Goal: Transaction & Acquisition: Purchase product/service

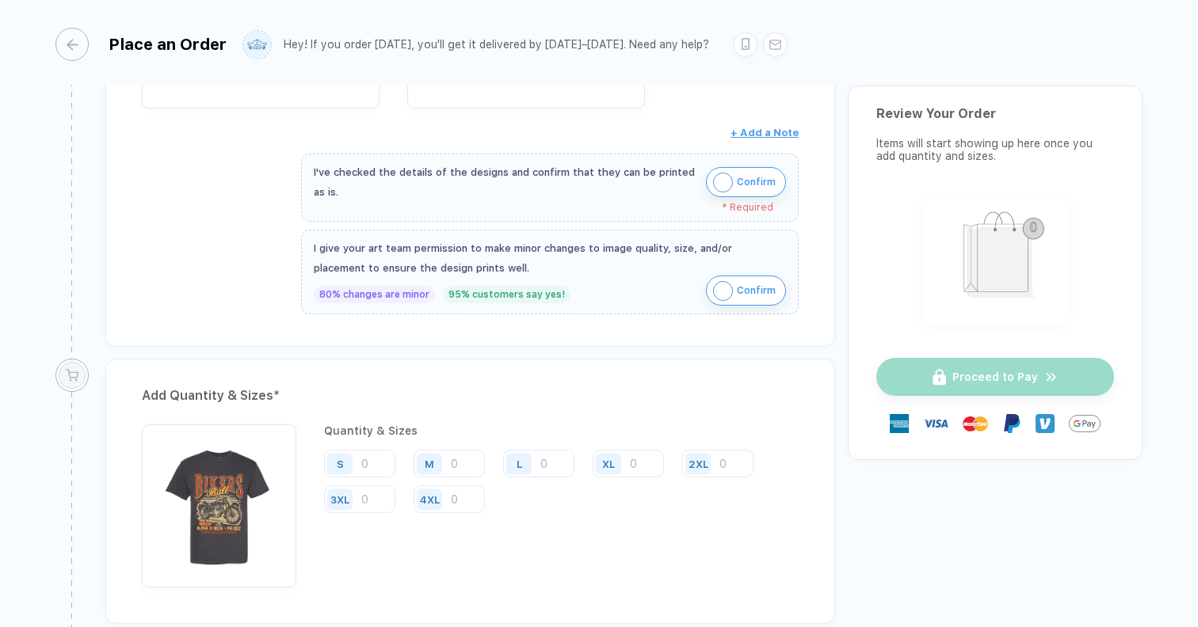
scroll to position [502, 0]
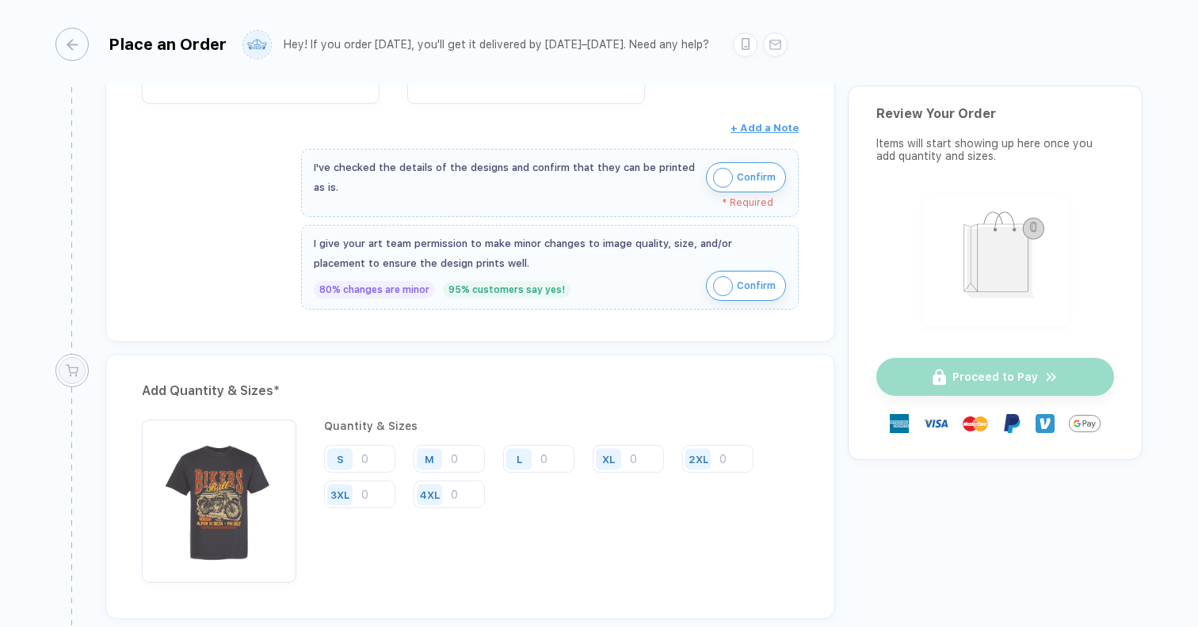
click at [720, 176] on img "button" at bounding box center [723, 178] width 20 height 20
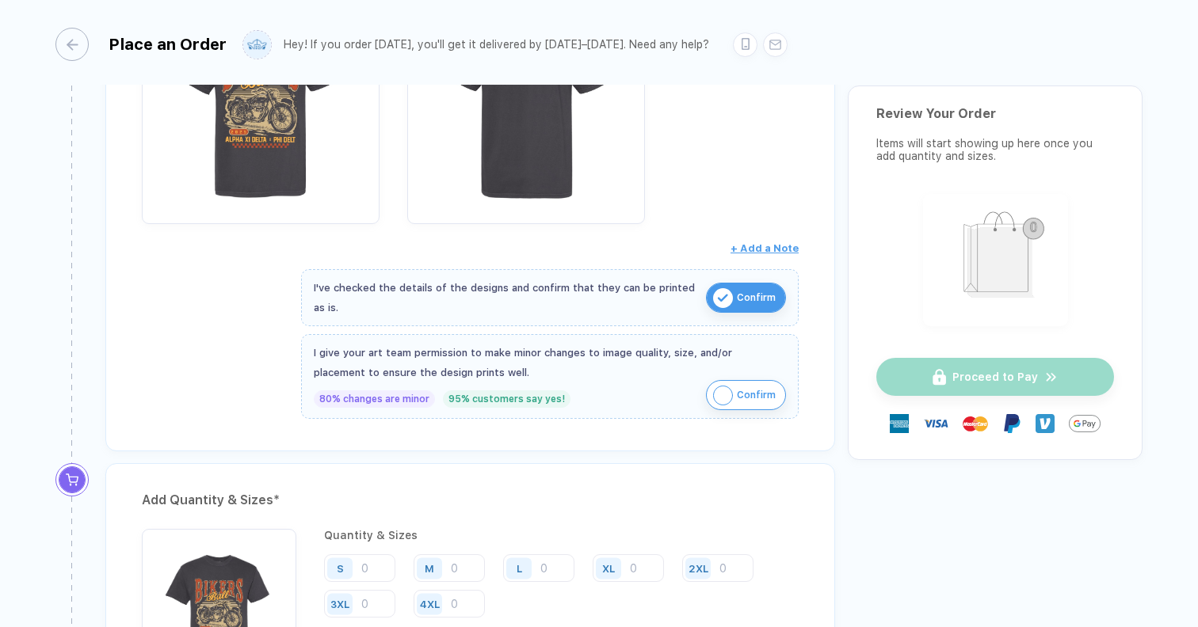
scroll to position [394, 0]
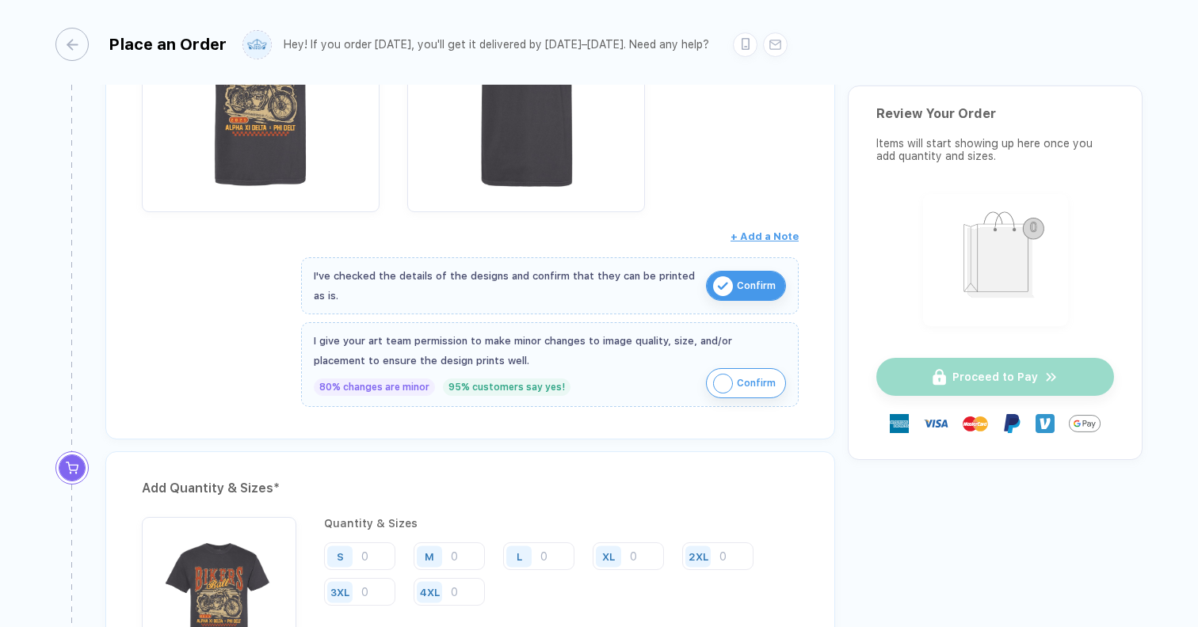
click at [716, 383] on img "button" at bounding box center [723, 384] width 20 height 20
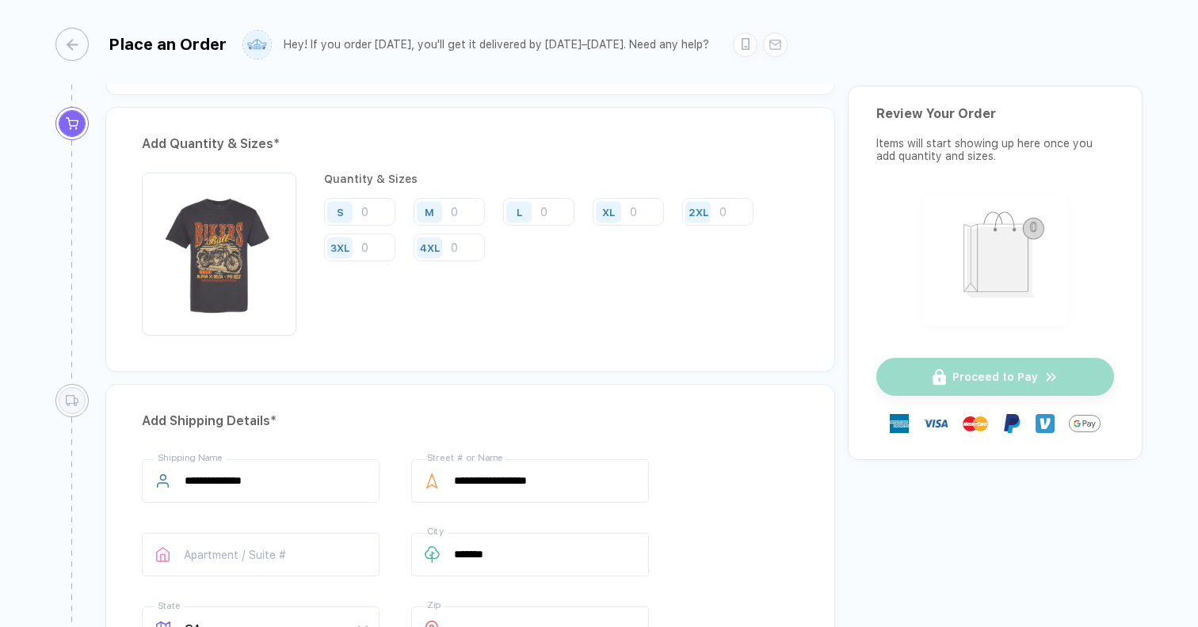
scroll to position [743, 0]
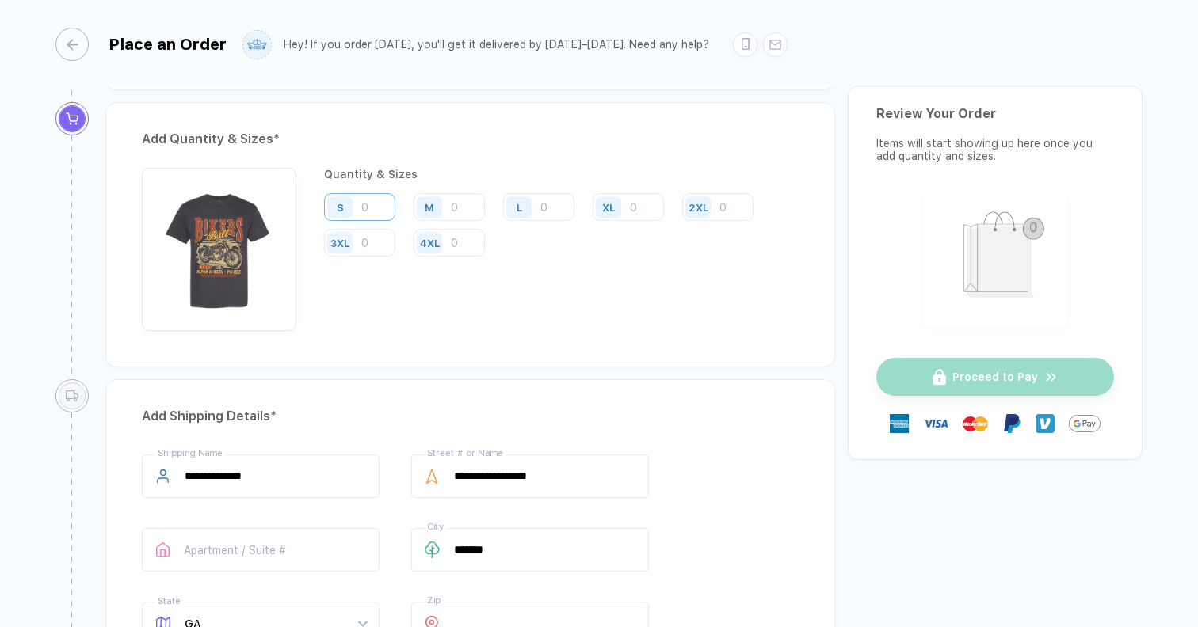
click at [376, 216] on input "number" at bounding box center [359, 207] width 71 height 28
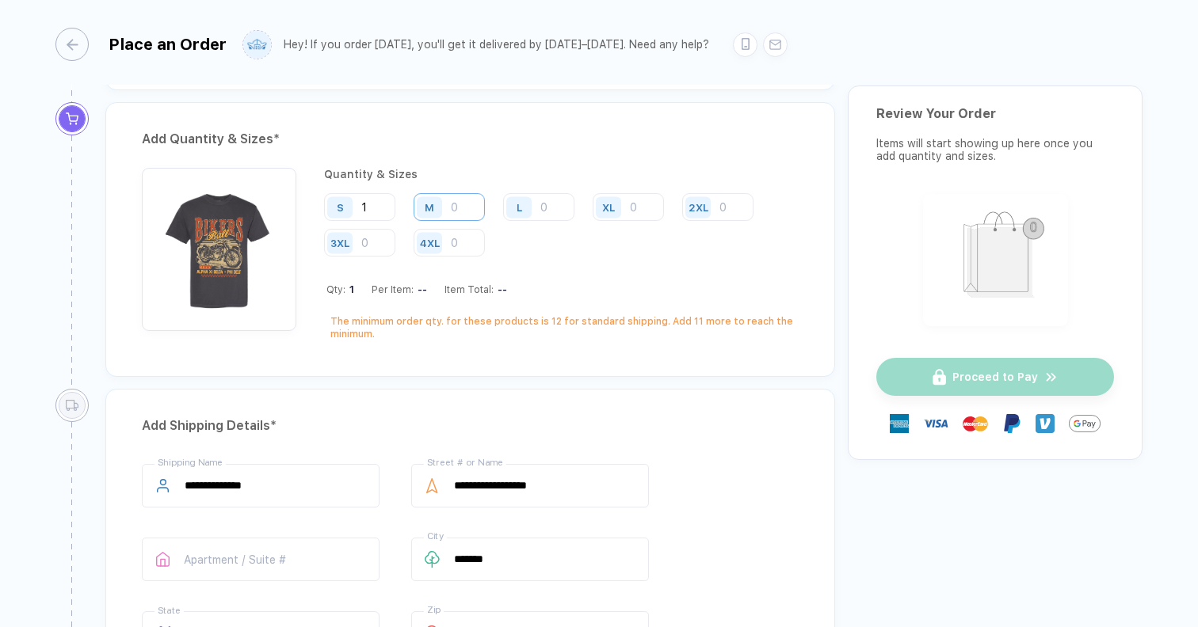
type input "1"
click at [471, 206] on input "number" at bounding box center [449, 207] width 71 height 28
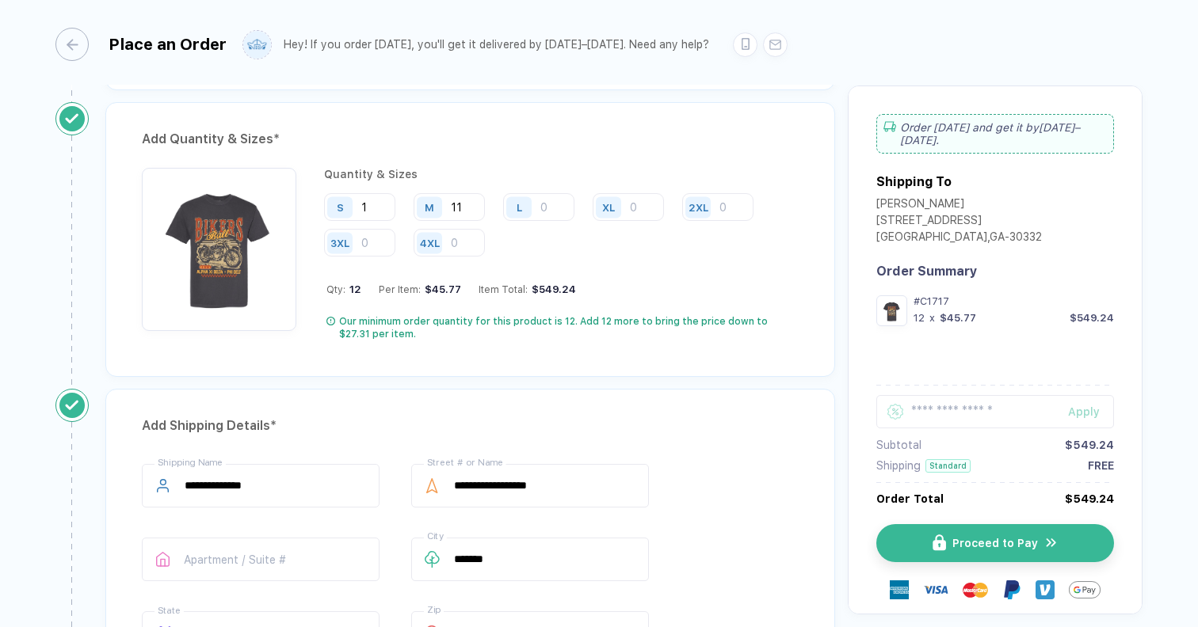
type input "11"
click at [549, 207] on input "number" at bounding box center [538, 207] width 71 height 28
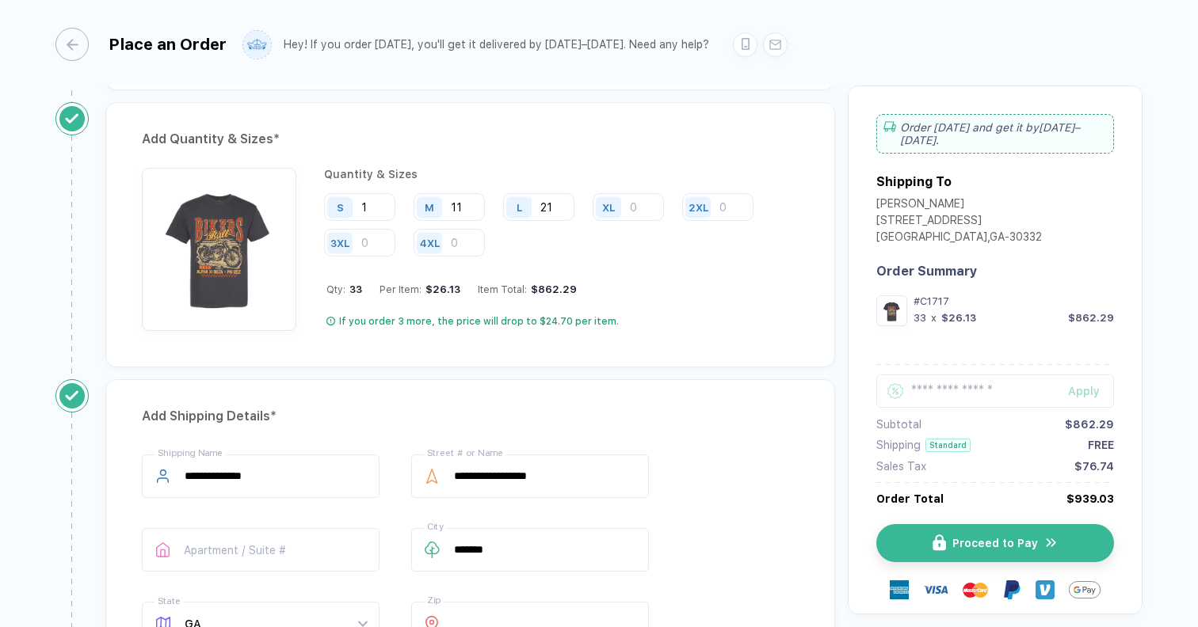
type input "21"
click at [635, 208] on input "number" at bounding box center [628, 207] width 71 height 28
type input "8"
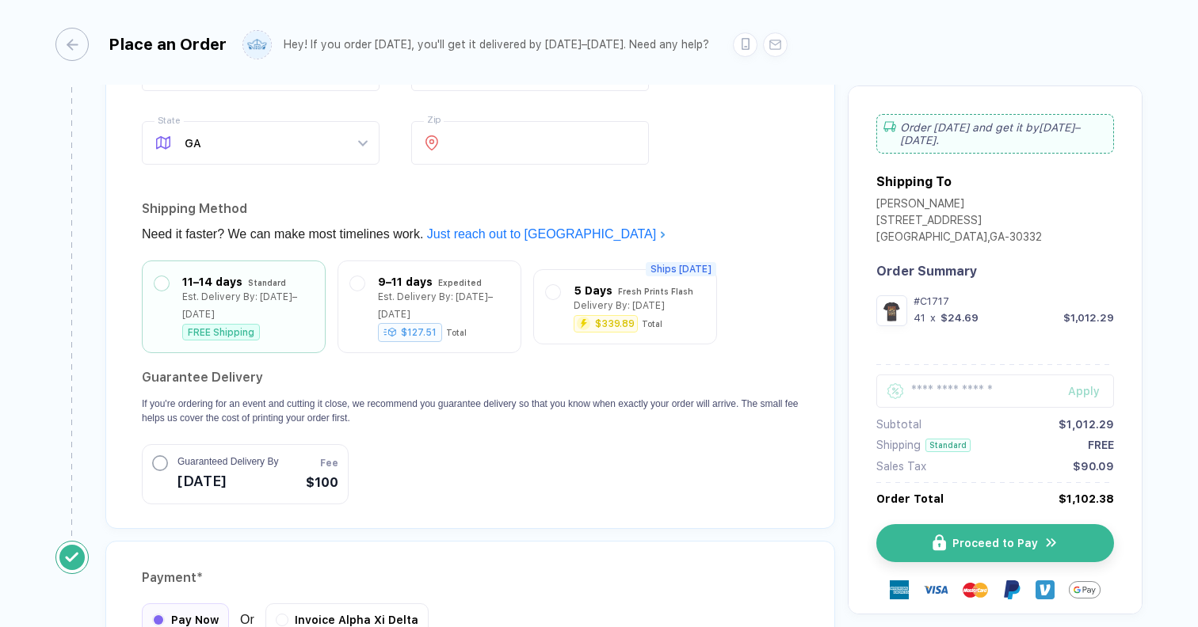
scroll to position [1237, 0]
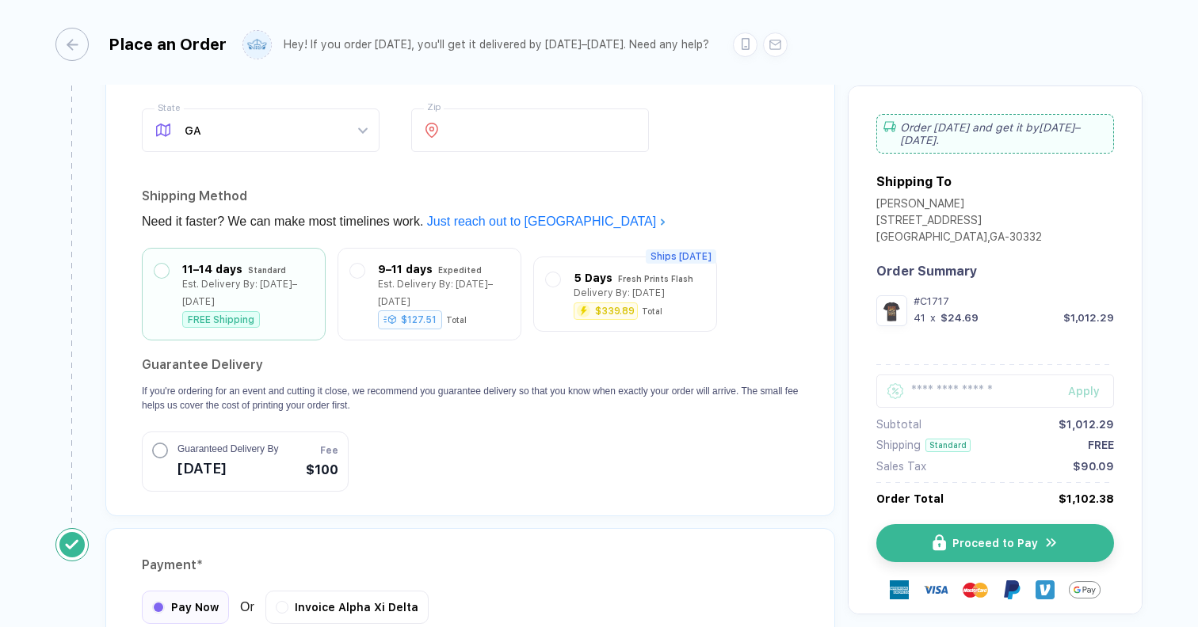
click at [503, 423] on section "Guarantee Delivery If you're ordering for an event and cutting it close, we rec…" at bounding box center [470, 422] width 657 height 139
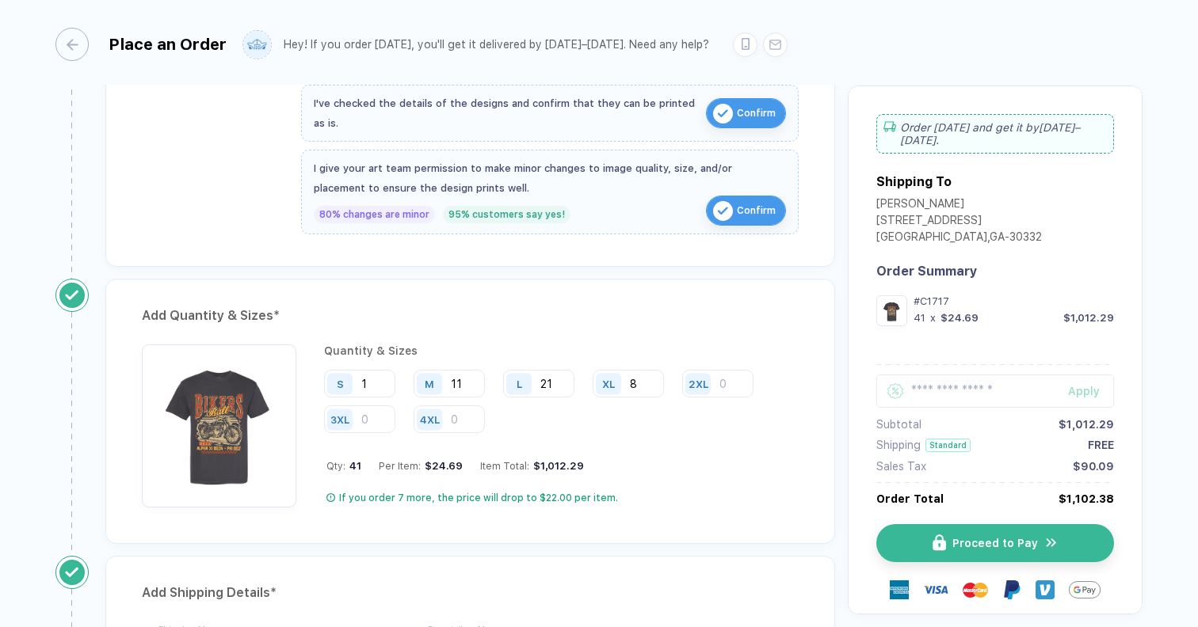
scroll to position [570, 0]
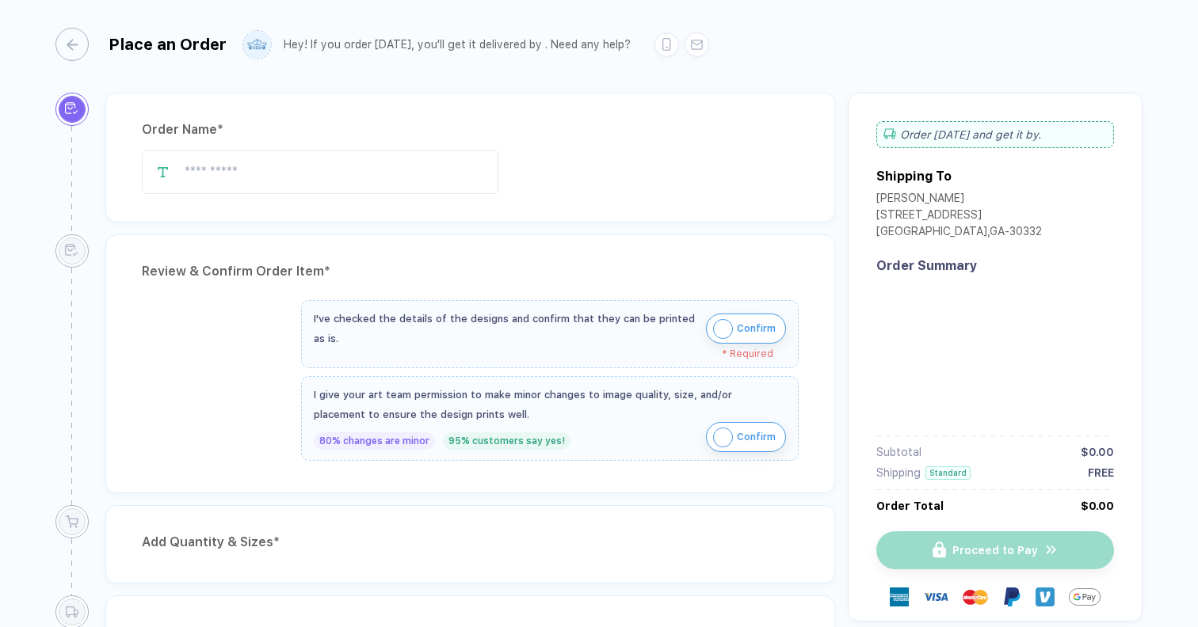
type input "**********"
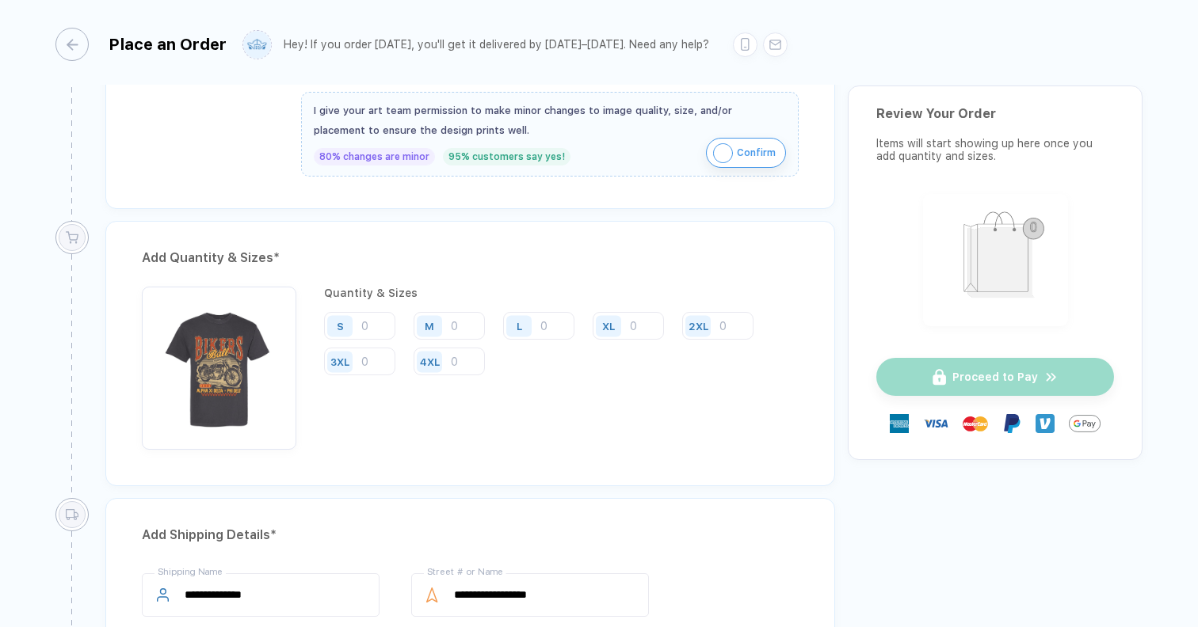
scroll to position [617, 0]
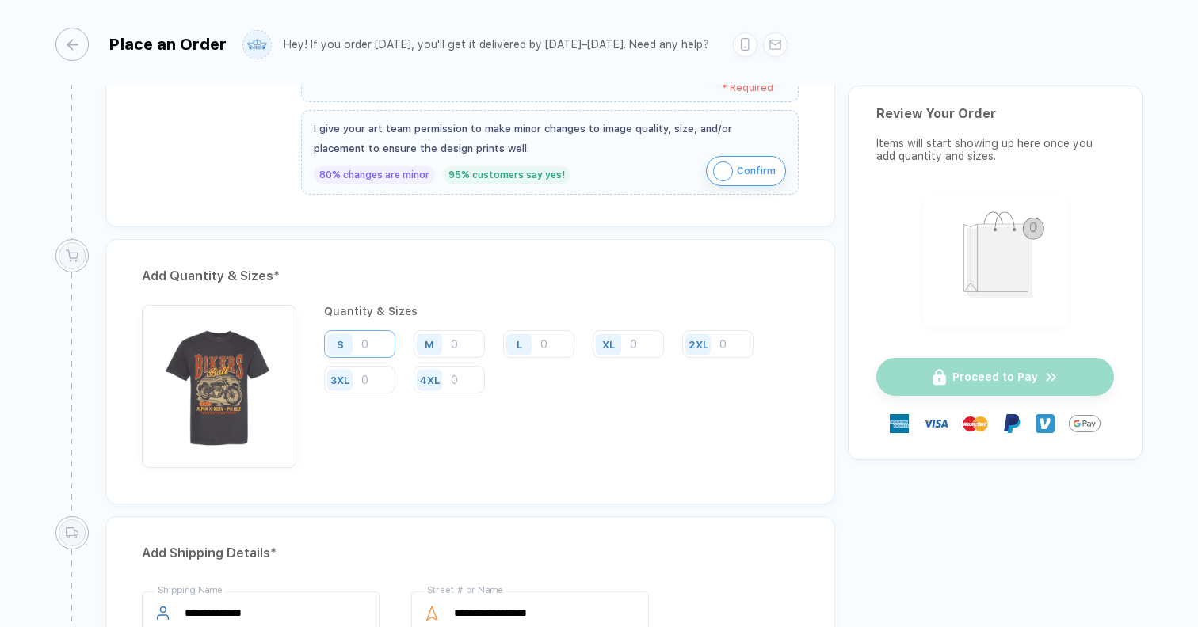
click at [377, 349] on input "number" at bounding box center [359, 344] width 71 height 28
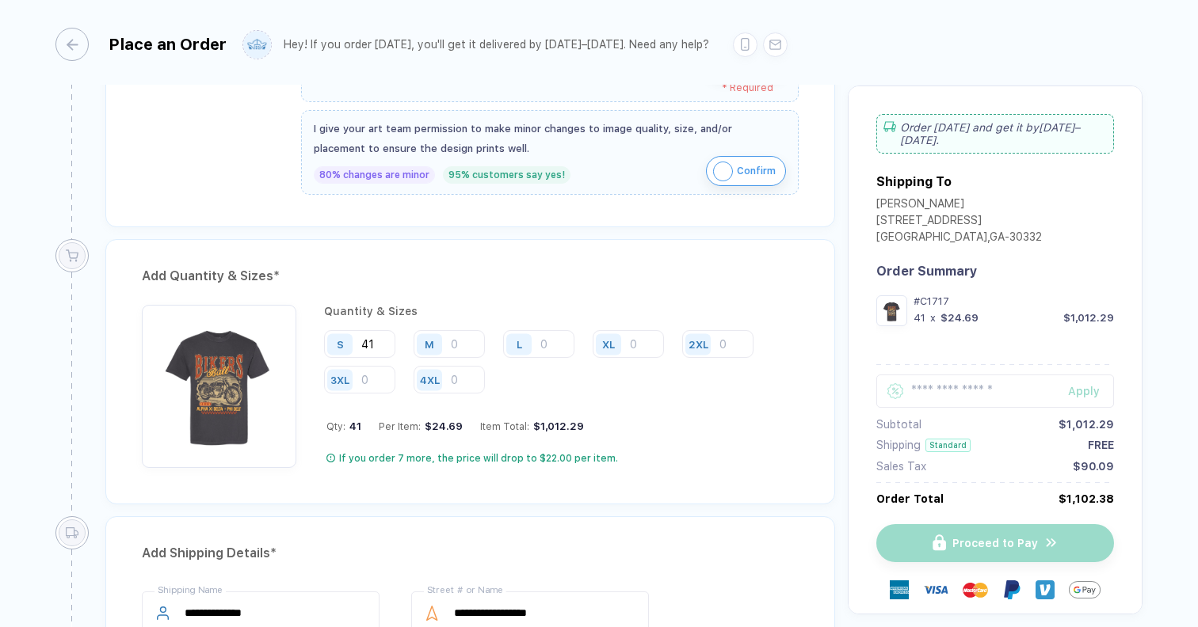
type input "41"
drag, startPoint x: 1056, startPoint y: 498, endPoint x: 1108, endPoint y: 498, distance: 51.5
click at [1108, 498] on div "$1,102.38" at bounding box center [1085, 499] width 55 height 13
copy div "$1,102.38"
click at [1167, 410] on div "**********" at bounding box center [599, 315] width 1198 height 630
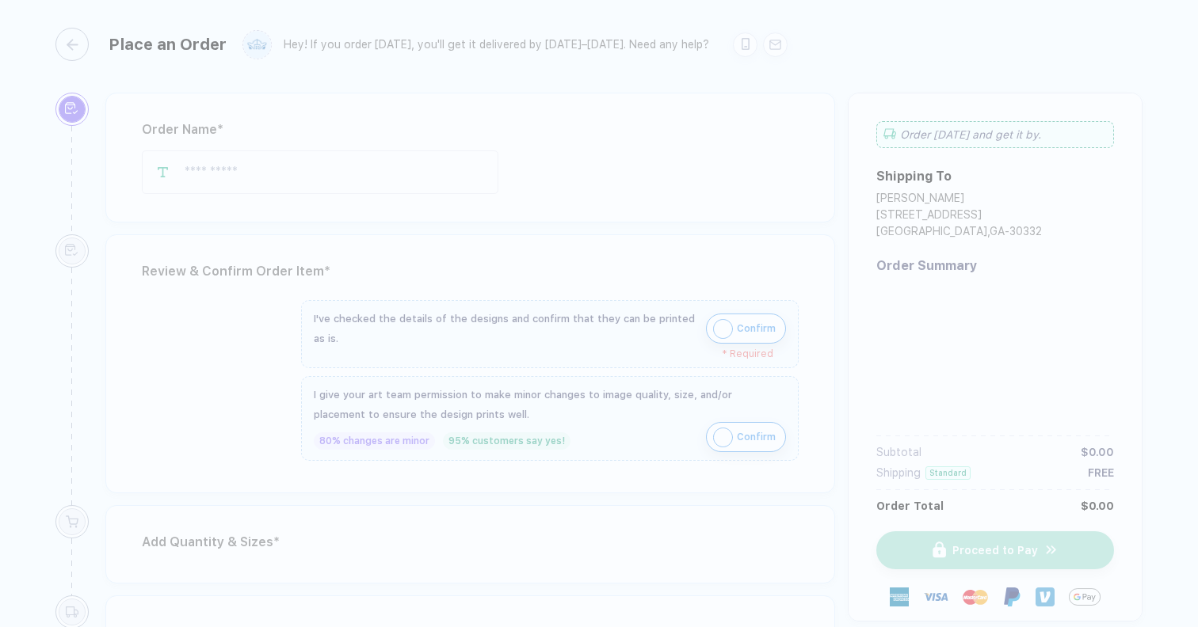
type input "**********"
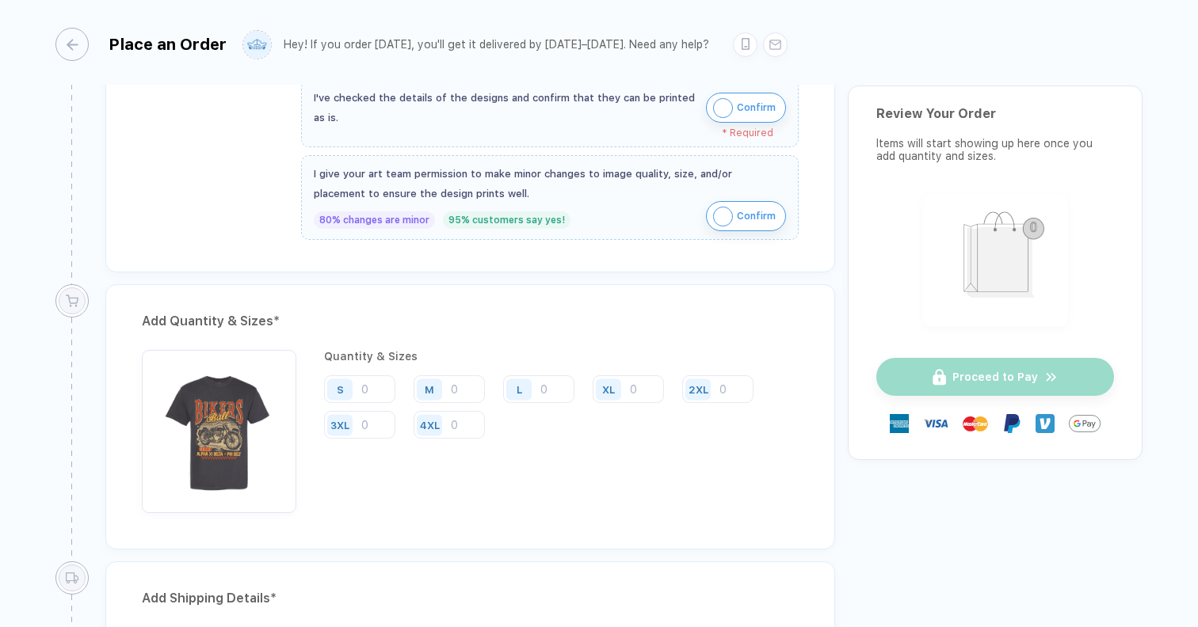
scroll to position [613, 0]
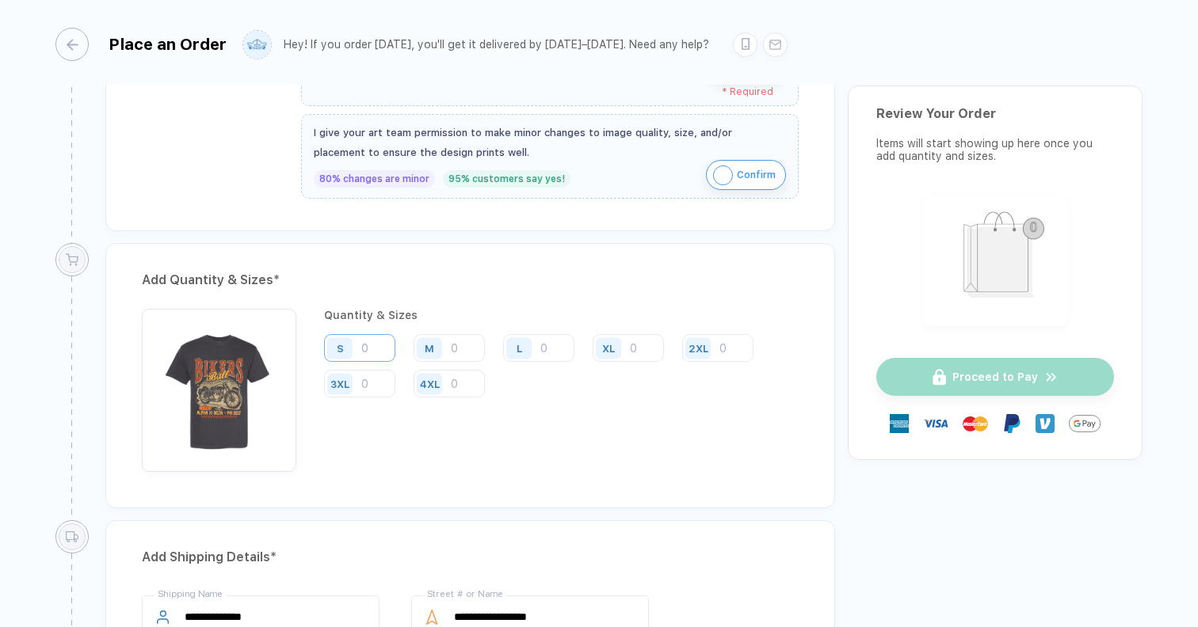
click at [379, 351] on input "number" at bounding box center [359, 348] width 71 height 28
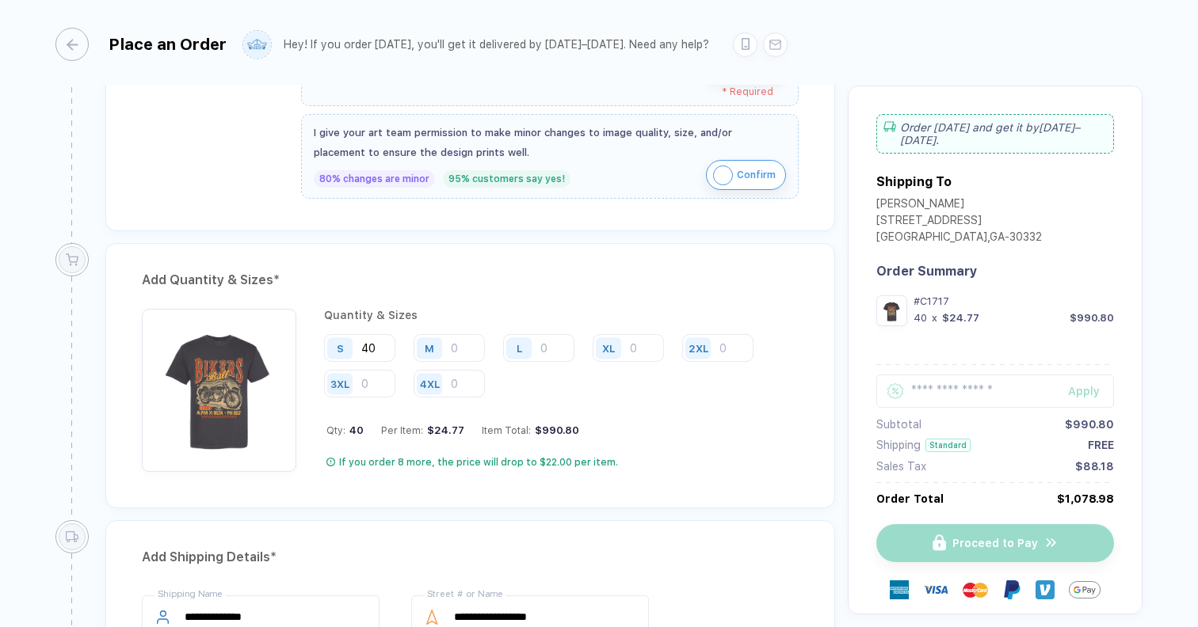
type input "40"
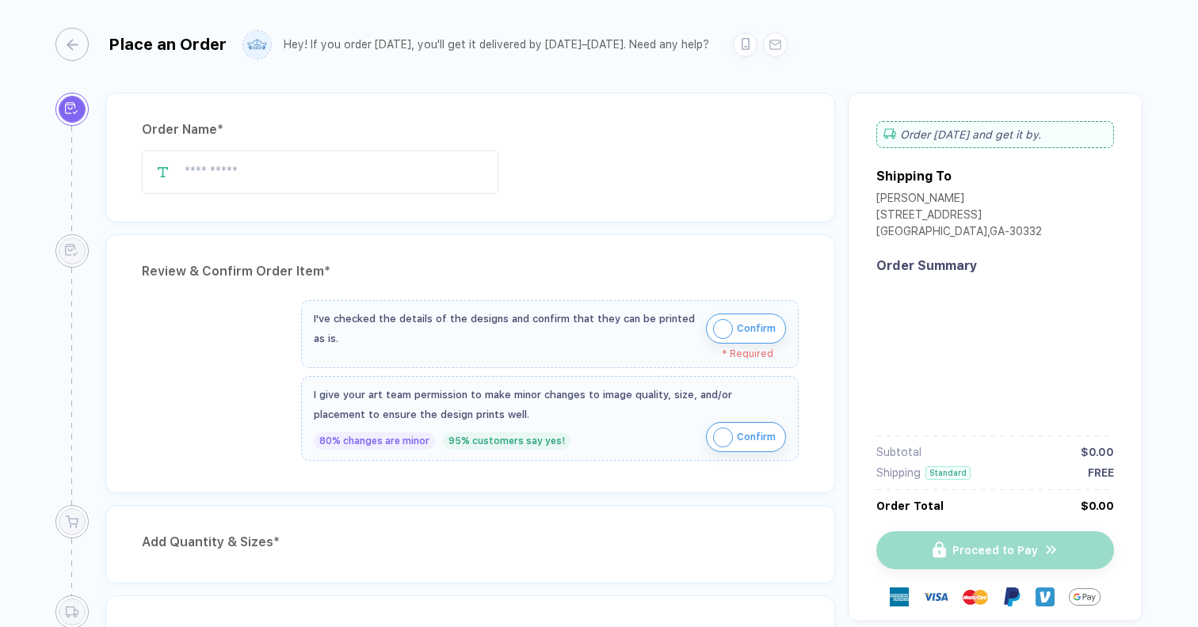
type input "**********"
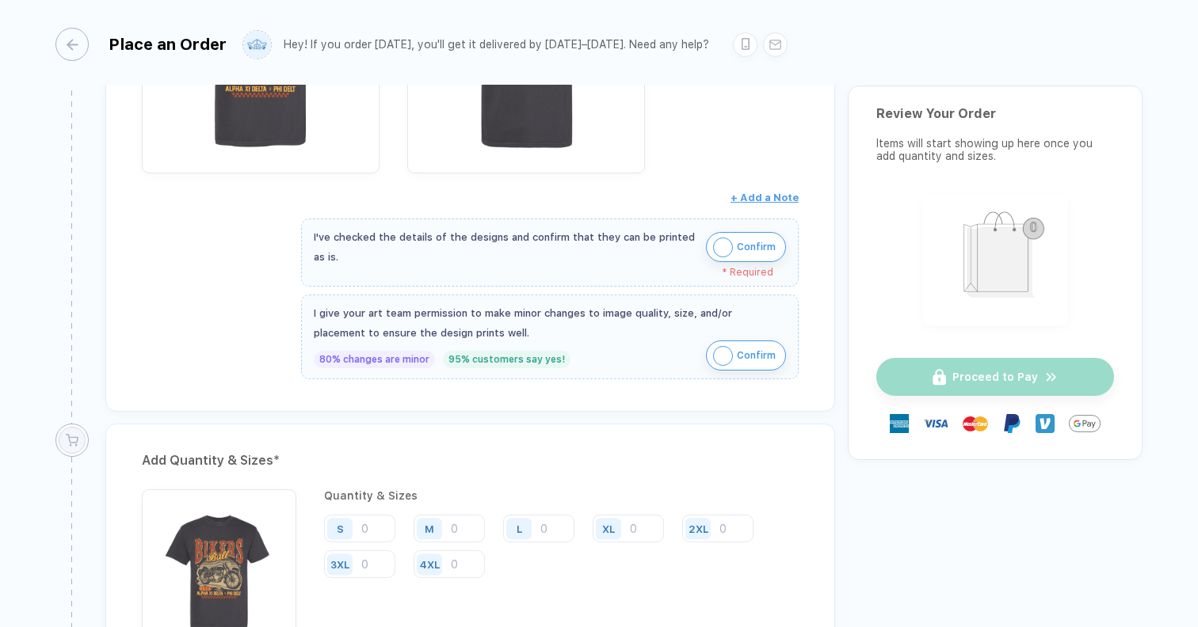
scroll to position [437, 0]
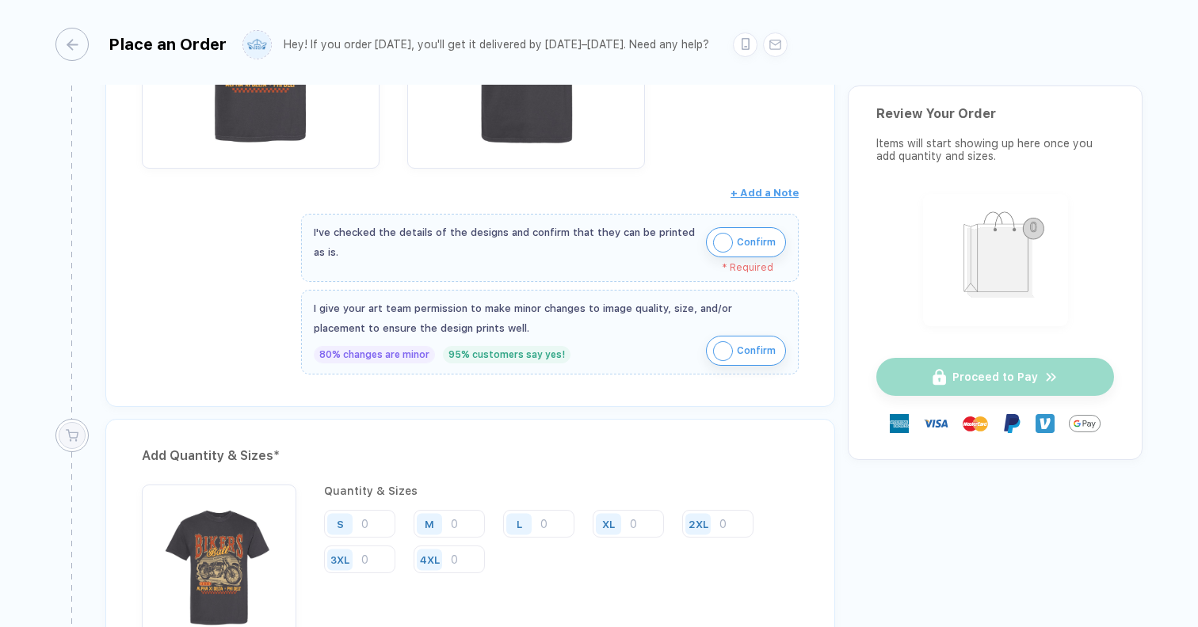
click at [720, 240] on img "button" at bounding box center [723, 243] width 20 height 20
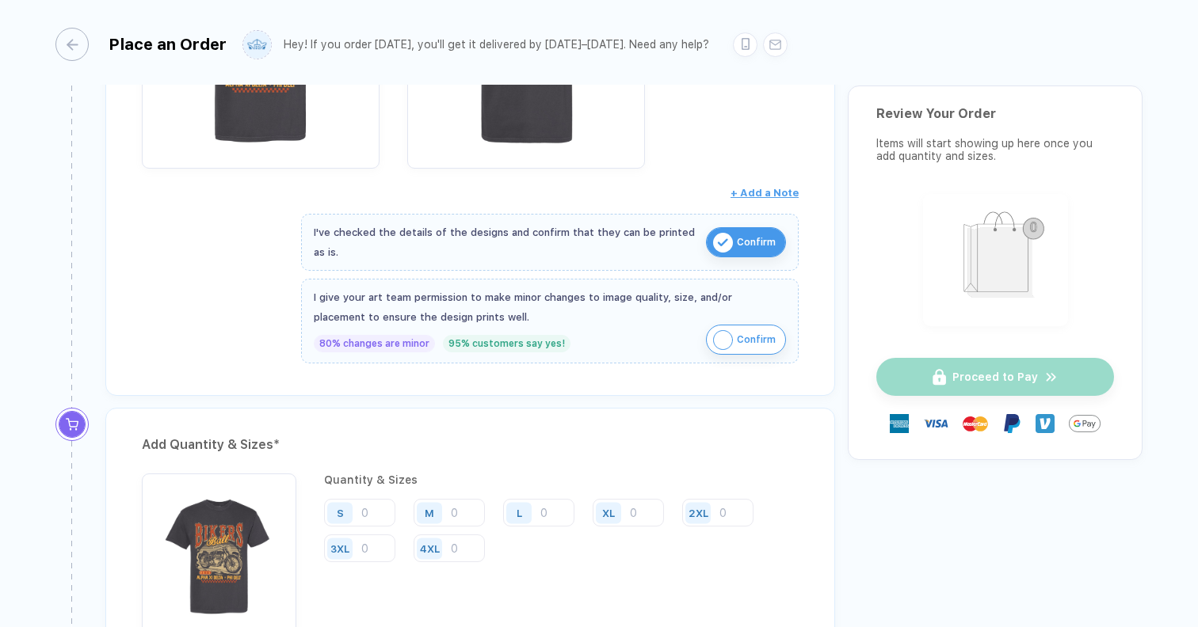
click at [720, 342] on img "button" at bounding box center [723, 340] width 20 height 20
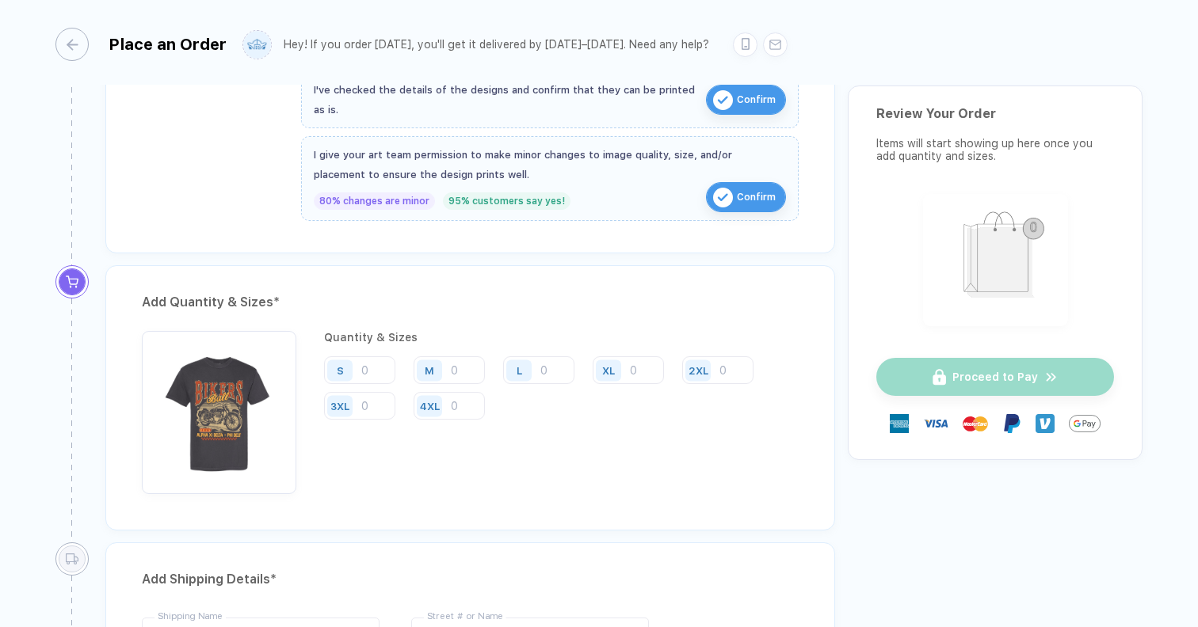
scroll to position [635, 0]
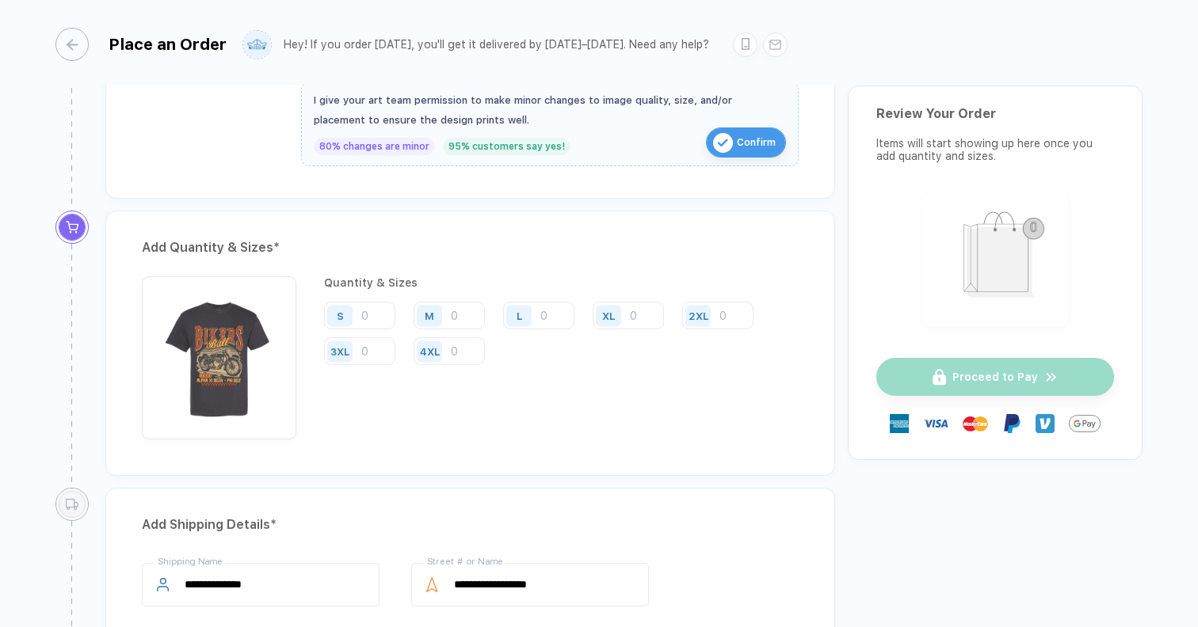
click at [356, 307] on div "S" at bounding box center [342, 316] width 36 height 28
click at [369, 314] on input "number" at bounding box center [359, 316] width 71 height 28
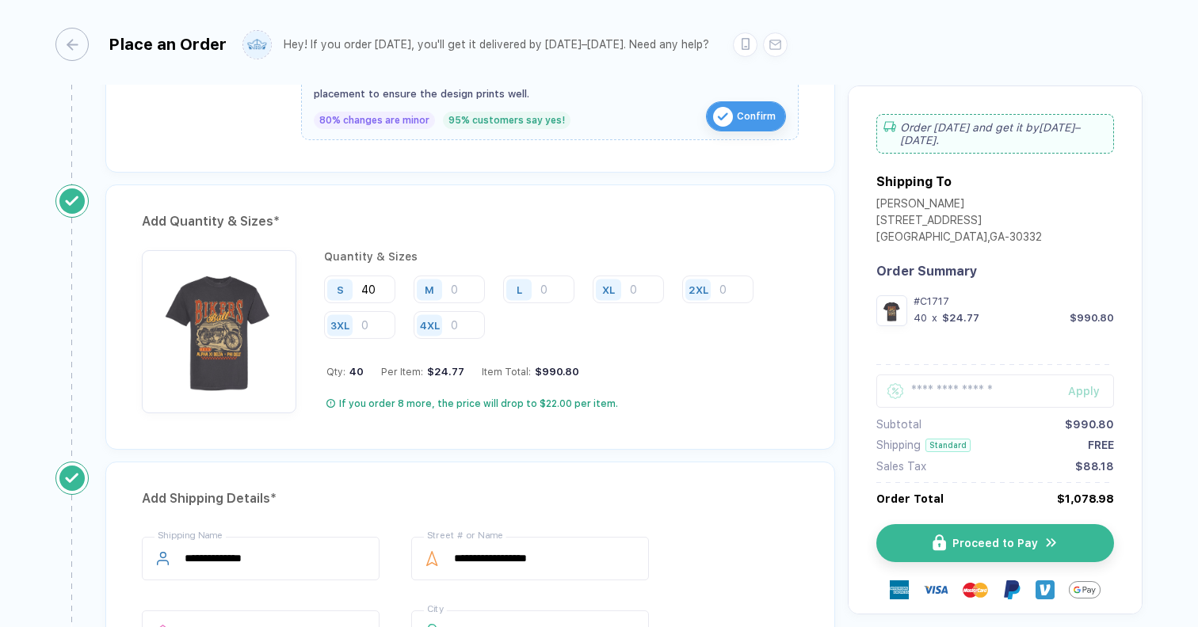
scroll to position [666, 0]
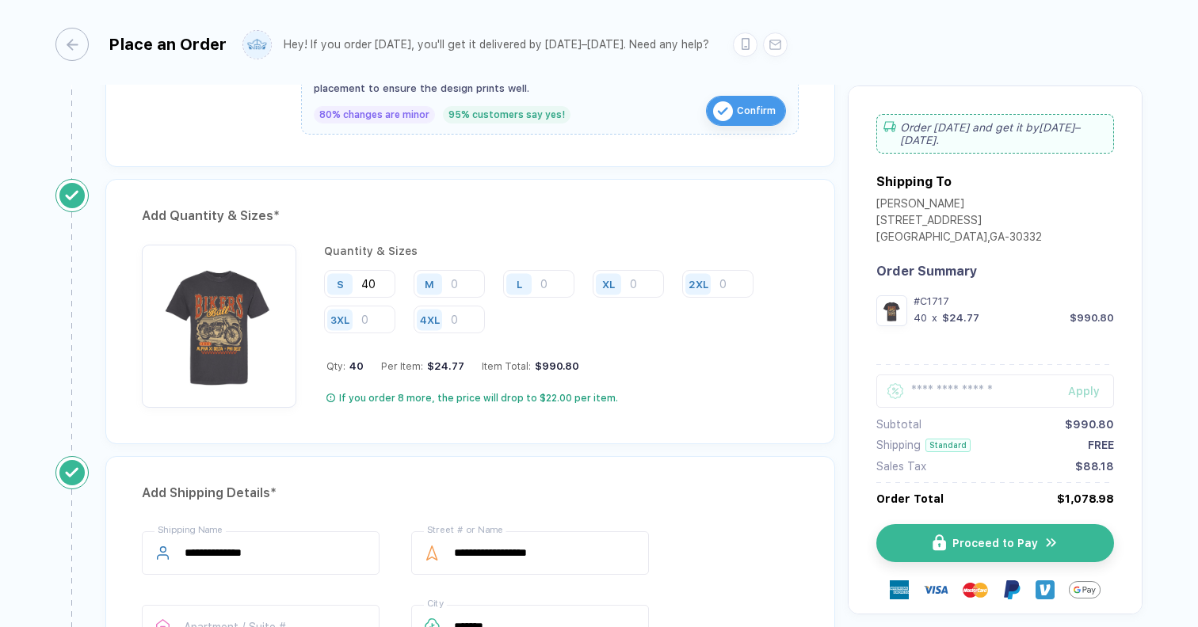
type input "40"
